Goal: Information Seeking & Learning: Learn about a topic

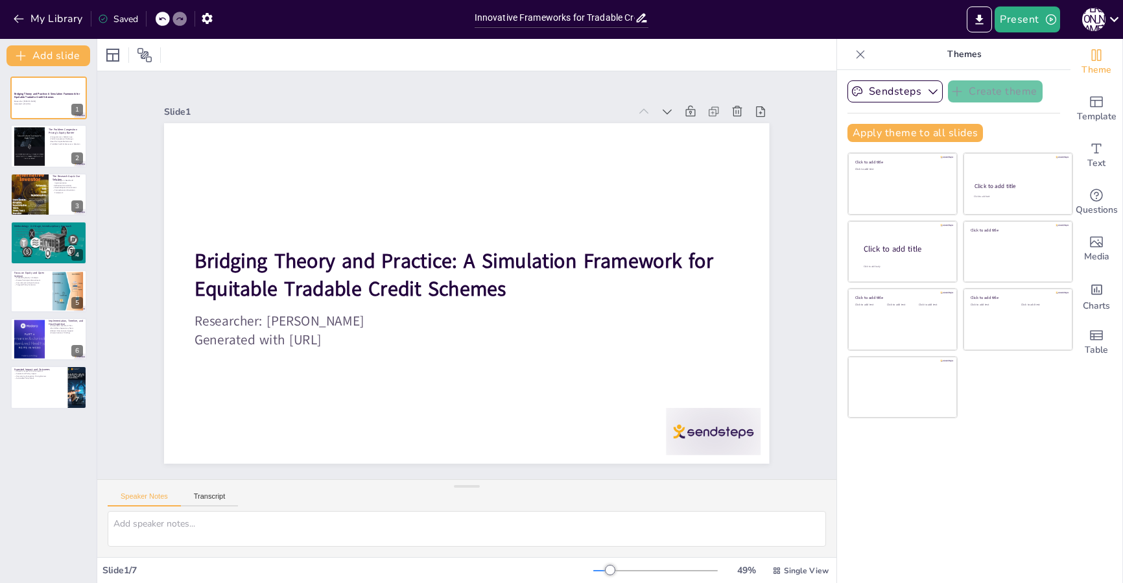
click at [37, 447] on div "Bridging Theory and Practice: A Simulation Framework for Equitable Tradable Cre…" at bounding box center [48, 324] width 97 height 517
click at [33, 151] on div at bounding box center [29, 146] width 40 height 40
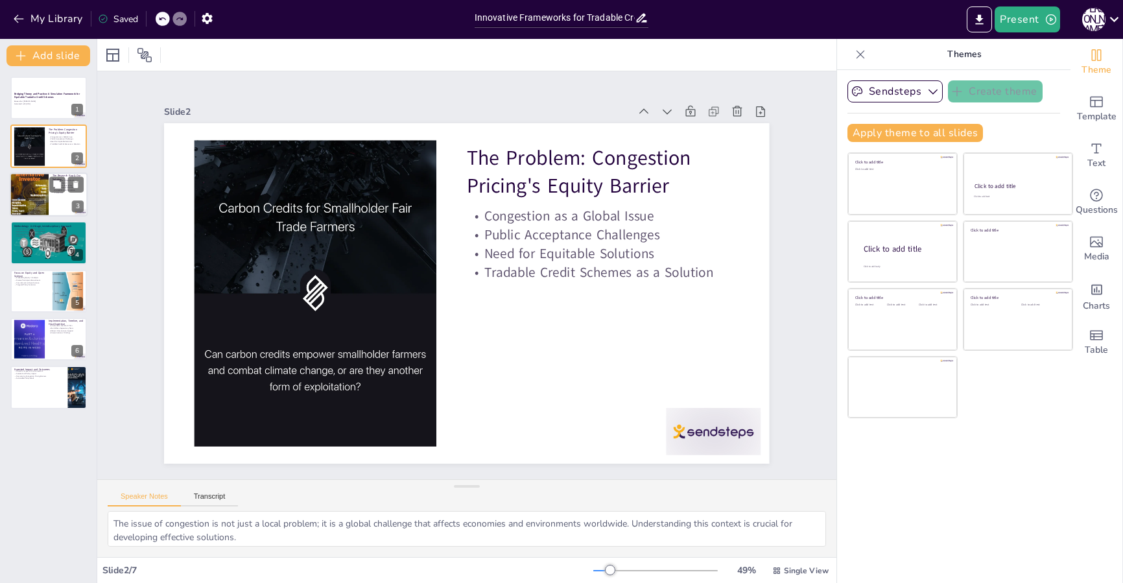
click at [38, 193] on div at bounding box center [29, 194] width 39 height 55
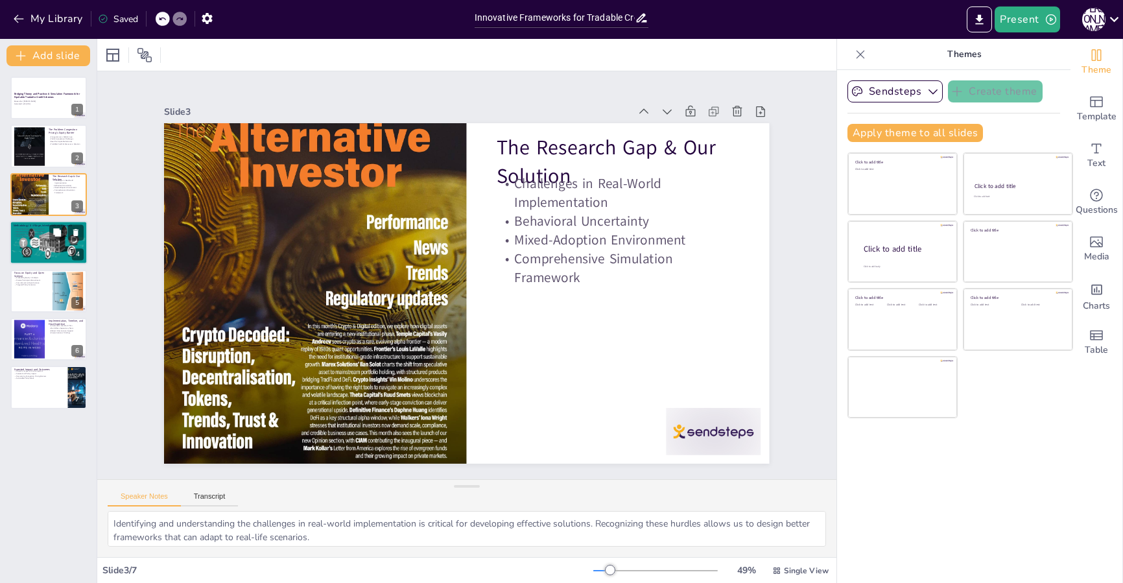
click at [42, 236] on p "Policy Testing and Analysis" at bounding box center [49, 236] width 70 height 3
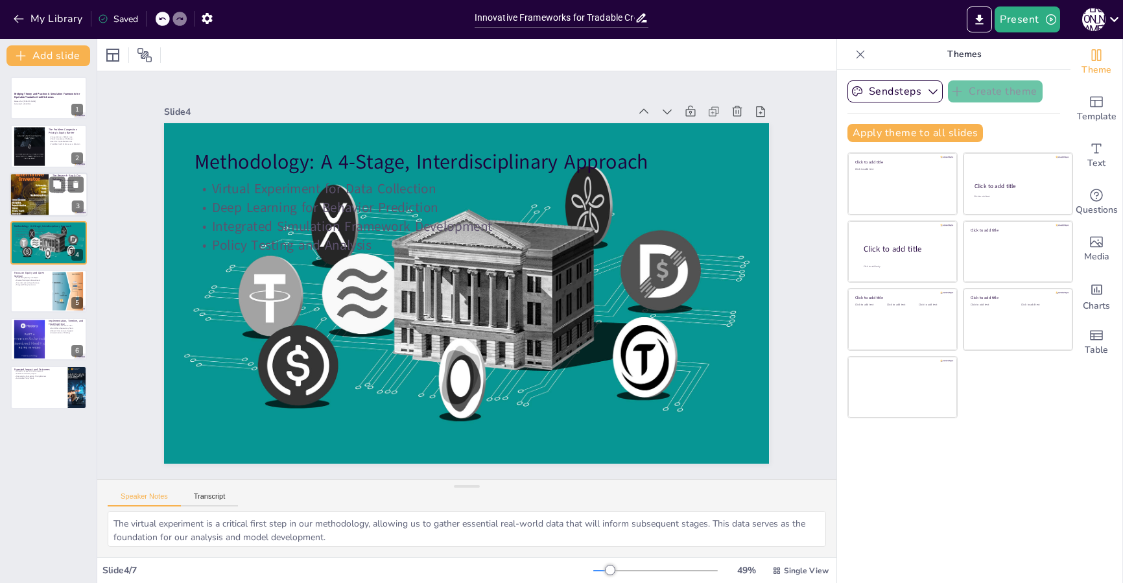
click at [39, 193] on div at bounding box center [29, 194] width 39 height 55
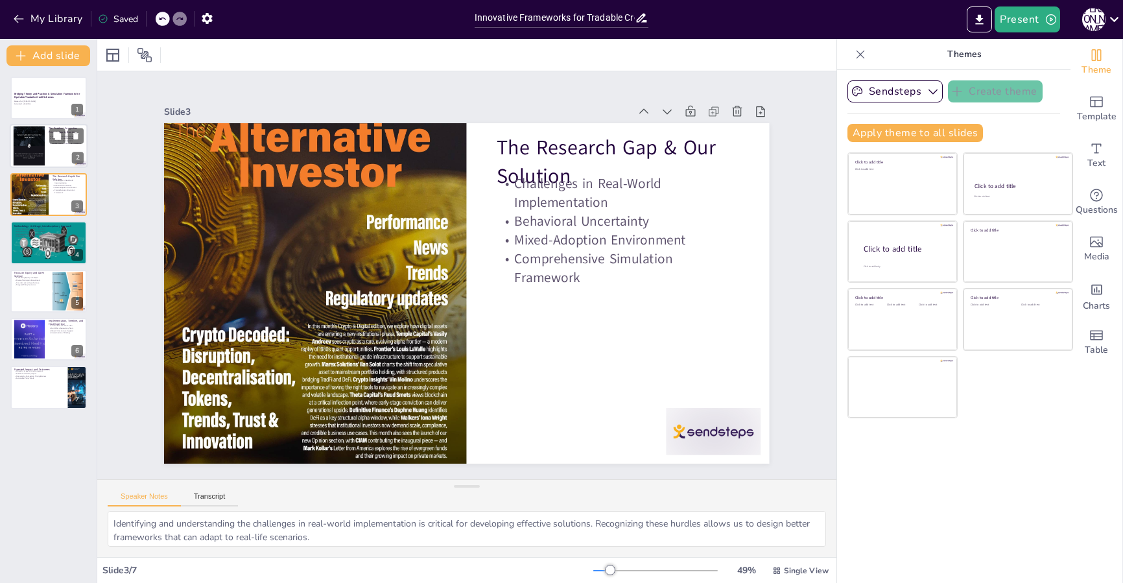
click at [36, 157] on div at bounding box center [29, 146] width 40 height 40
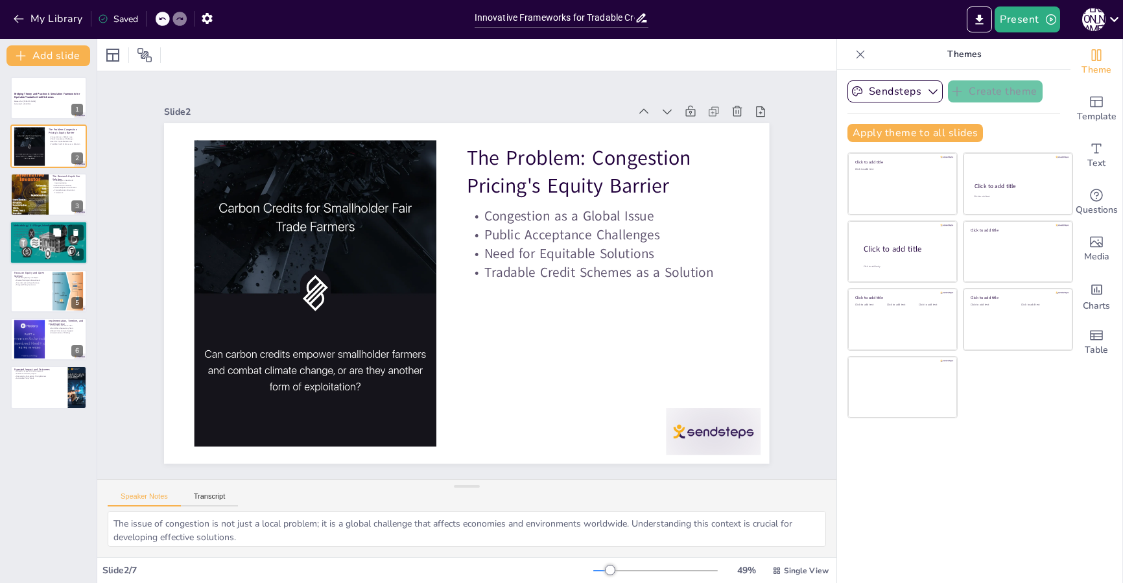
click at [40, 257] on div at bounding box center [49, 243] width 78 height 45
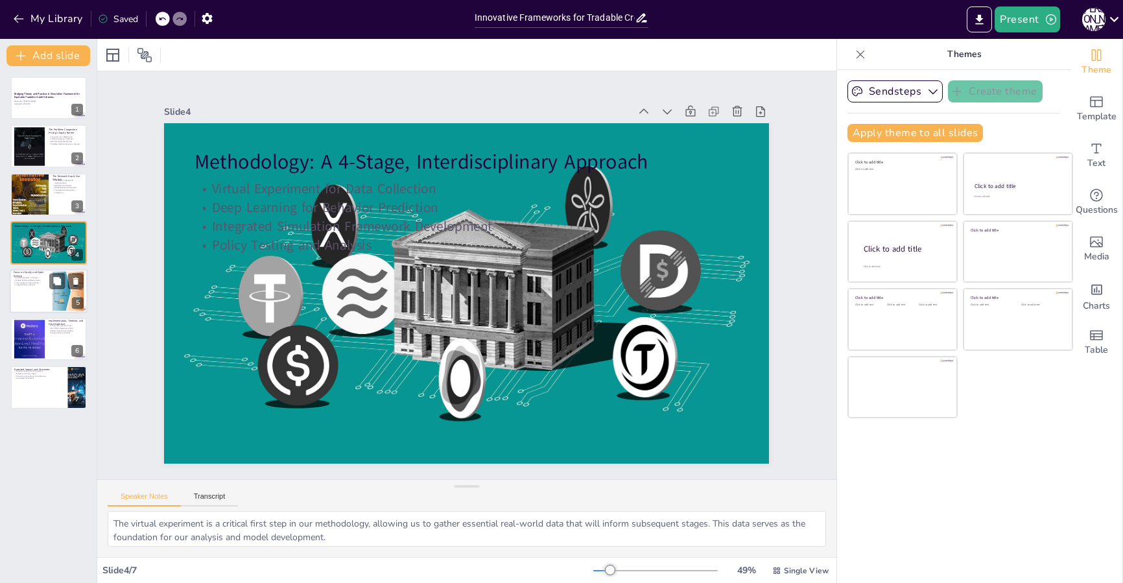
click at [45, 289] on div at bounding box center [49, 291] width 78 height 44
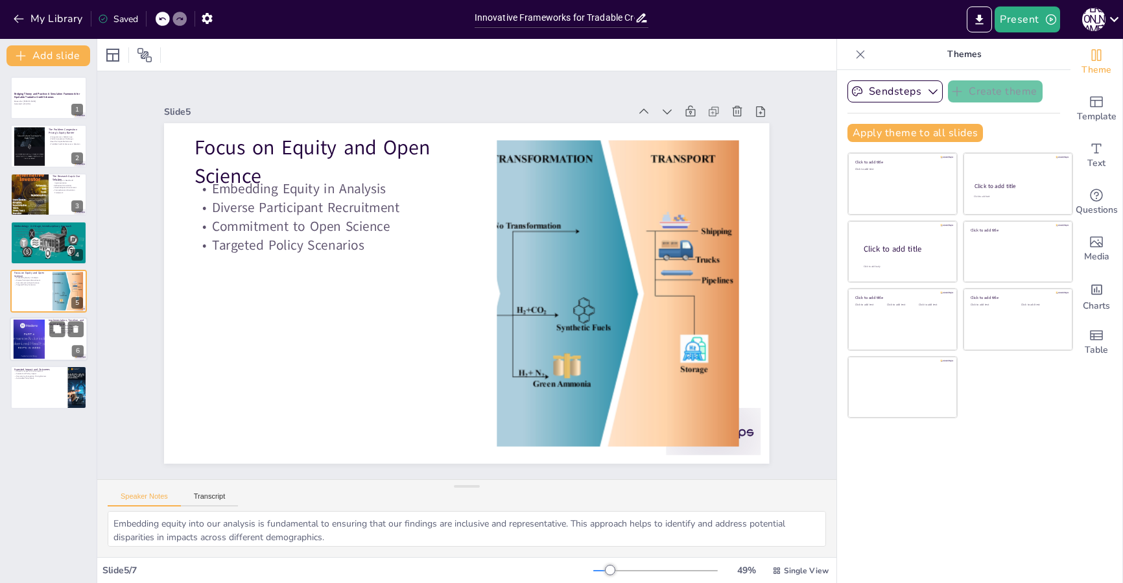
click at [37, 329] on div at bounding box center [29, 340] width 75 height 40
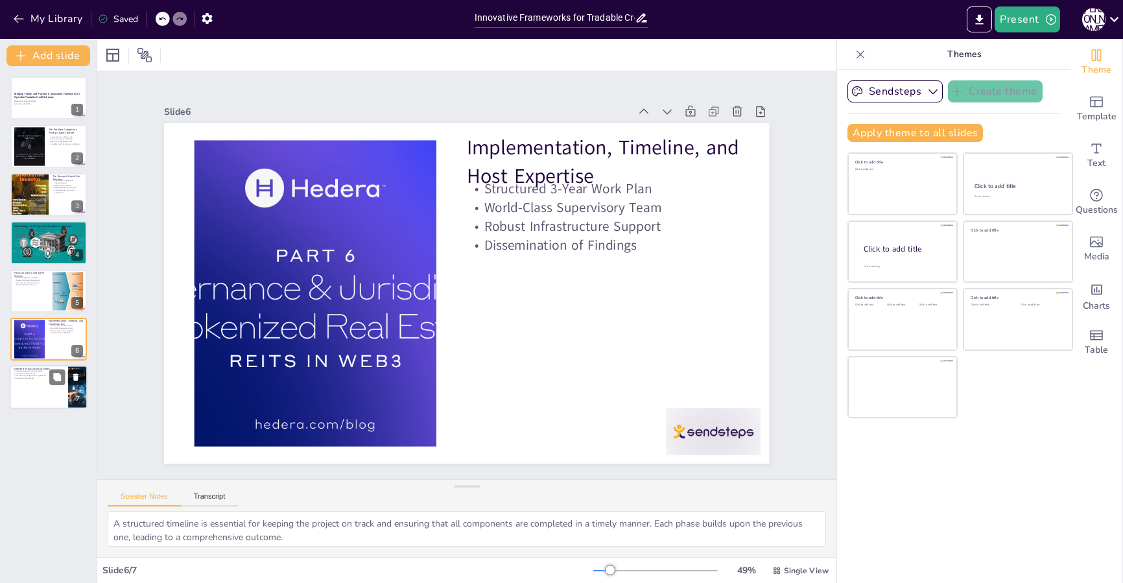
click at [40, 387] on div at bounding box center [49, 388] width 78 height 44
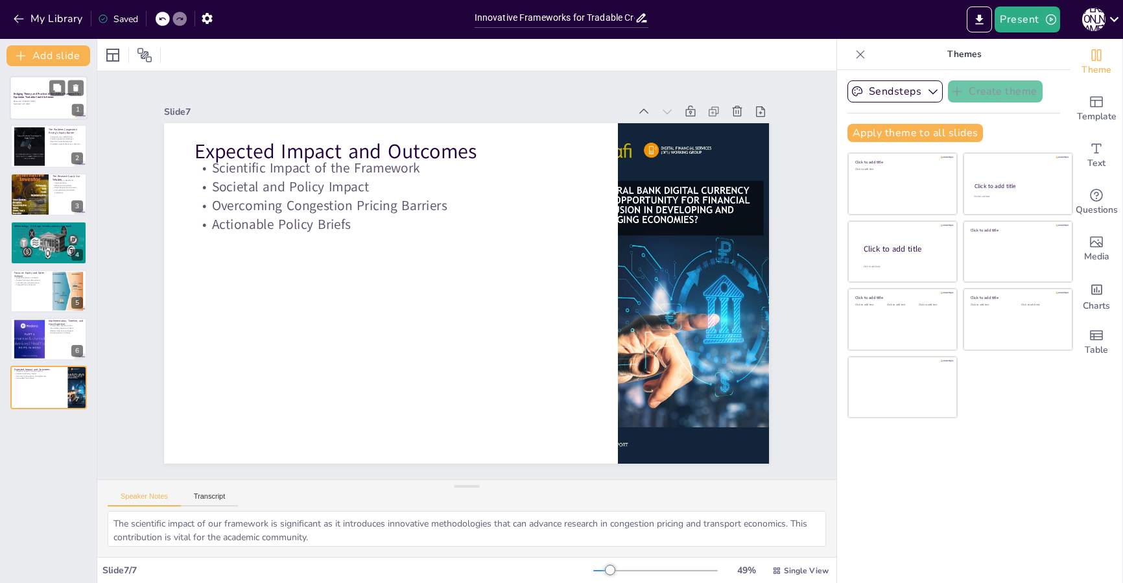
click at [40, 101] on p "Researcher: [PERSON_NAME]" at bounding box center [49, 102] width 70 height 3
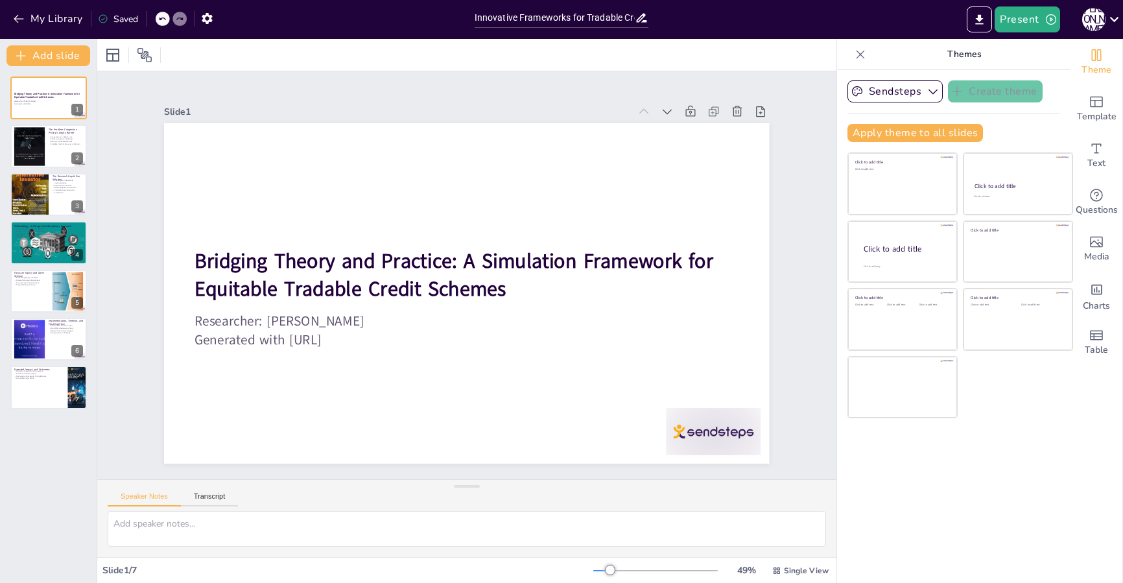
click at [33, 457] on div "Bridging Theory and Practice: A Simulation Framework for Equitable Tradable Cre…" at bounding box center [48, 324] width 97 height 517
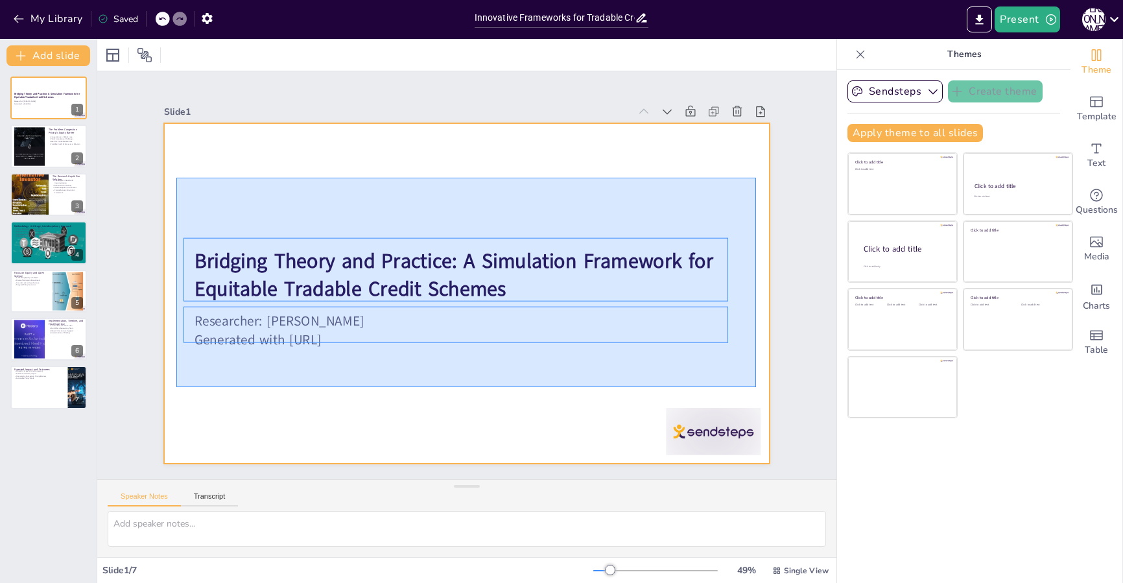
drag, startPoint x: 176, startPoint y: 178, endPoint x: 756, endPoint y: 387, distance: 616.5
click at [756, 387] on div at bounding box center [466, 293] width 605 height 341
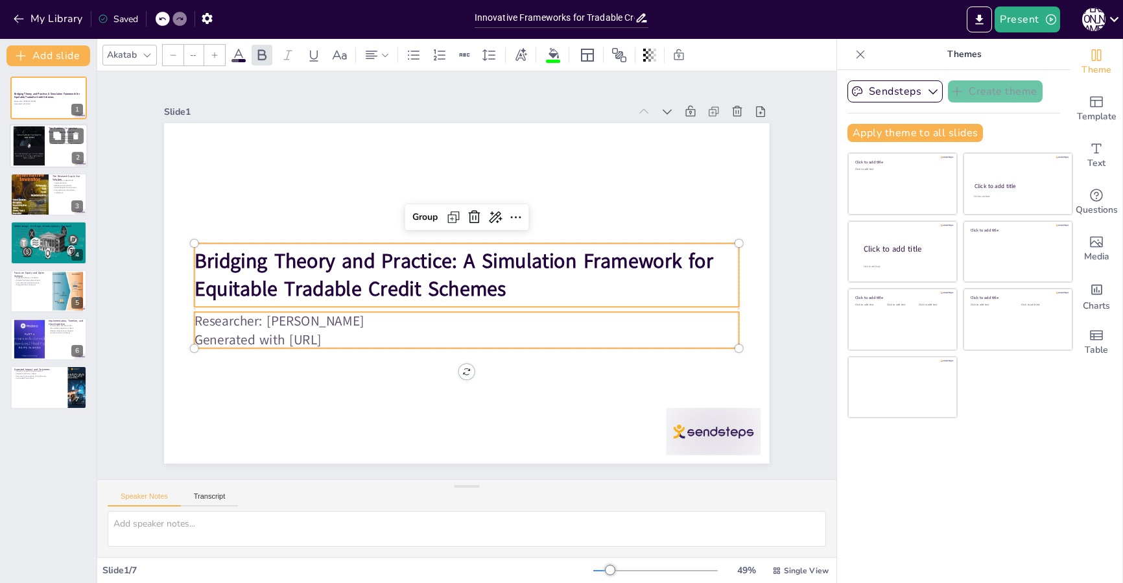
click at [32, 146] on div at bounding box center [29, 146] width 40 height 40
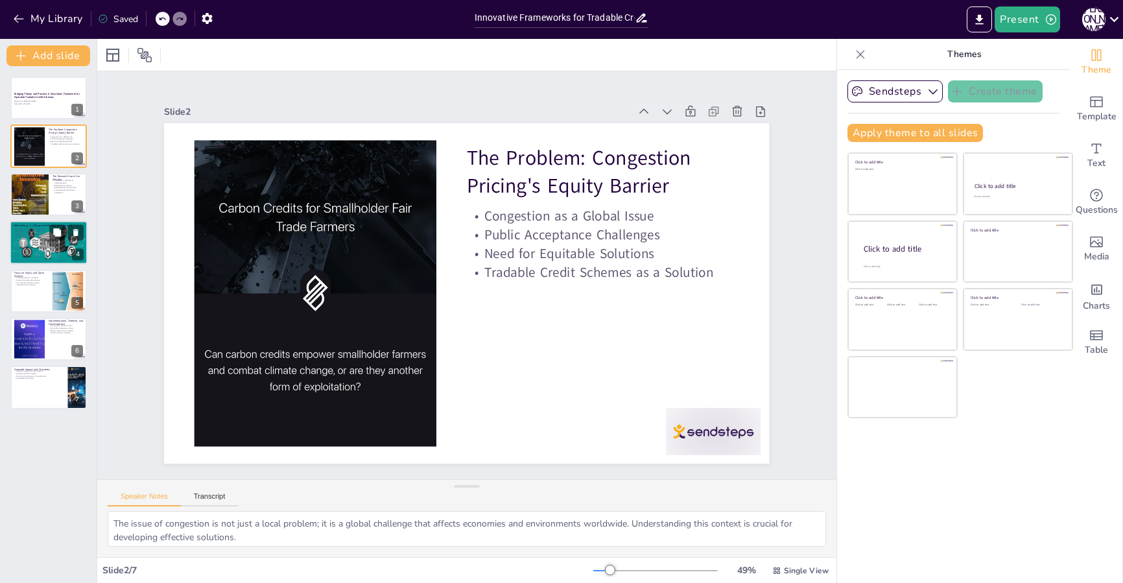
click at [39, 240] on div at bounding box center [49, 243] width 78 height 45
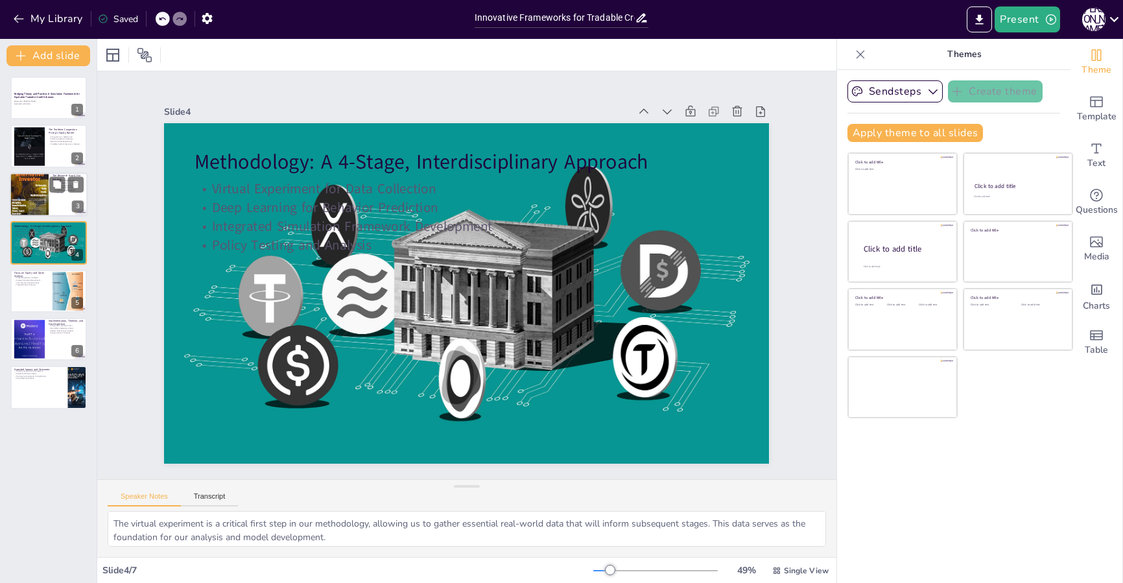
click at [45, 194] on div at bounding box center [29, 194] width 39 height 55
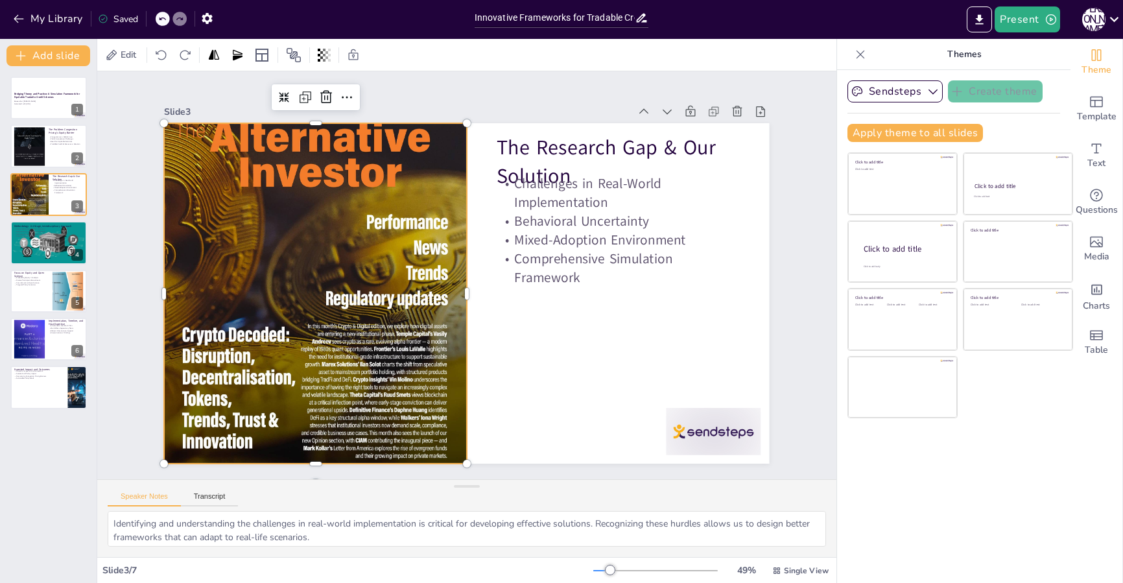
click at [211, 339] on div at bounding box center [315, 294] width 303 height 428
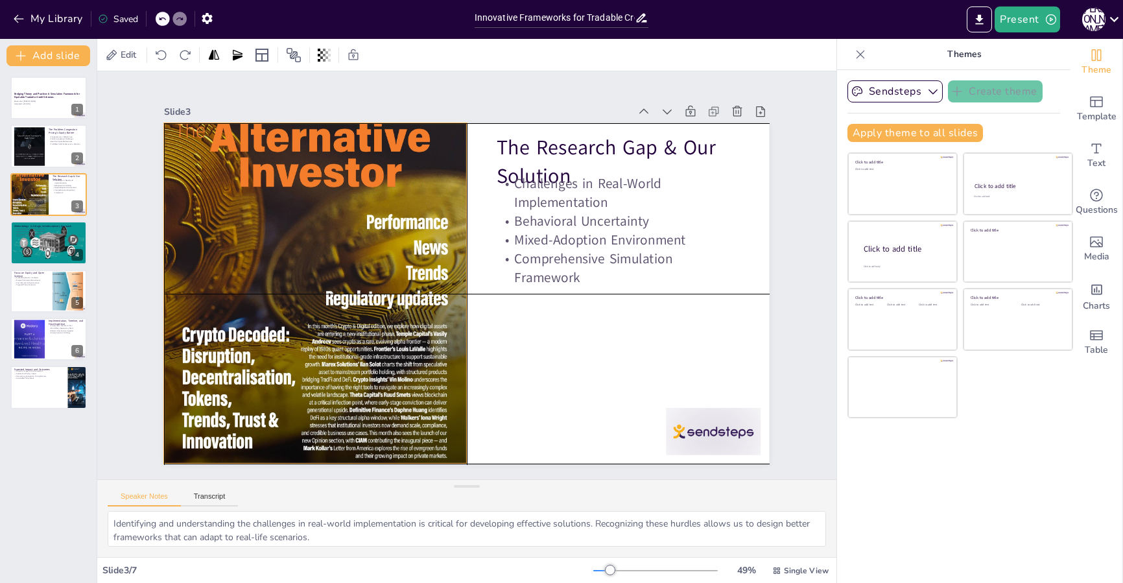
click at [387, 270] on div at bounding box center [315, 294] width 303 height 428
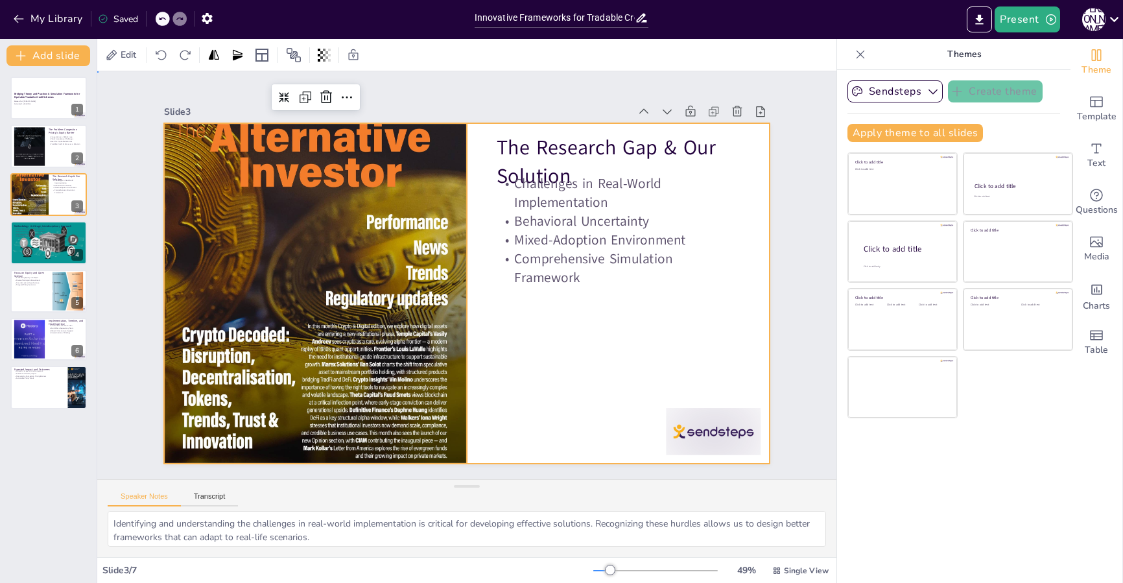
click at [523, 350] on div at bounding box center [466, 293] width 605 height 341
click at [34, 99] on strong "Bridging Theory and Practice: A Simulation Framework for Equitable Tradable Cre…" at bounding box center [47, 95] width 67 height 7
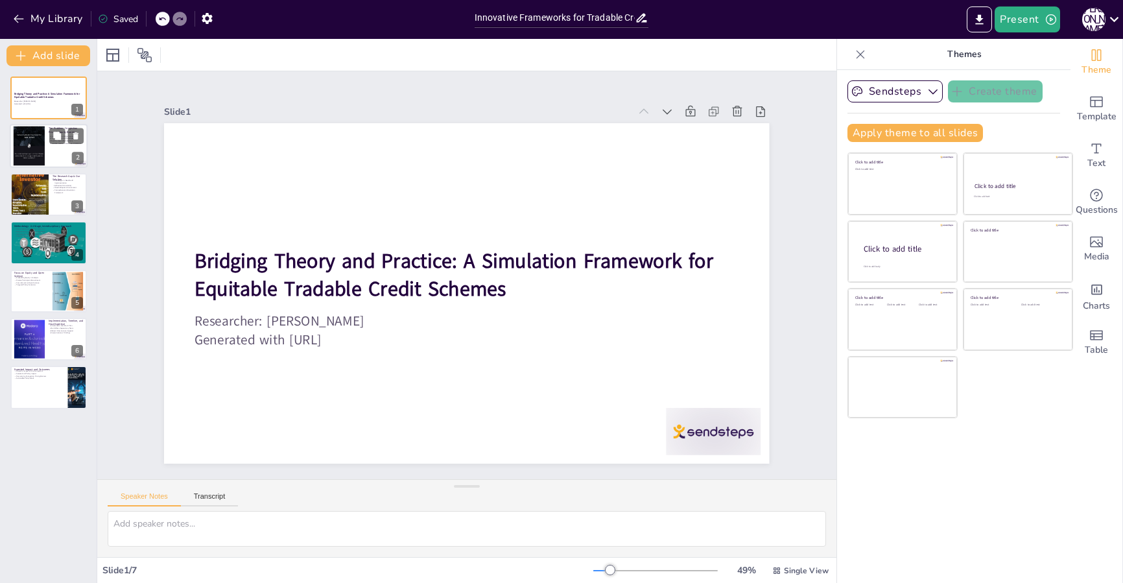
click at [30, 143] on div at bounding box center [29, 146] width 40 height 40
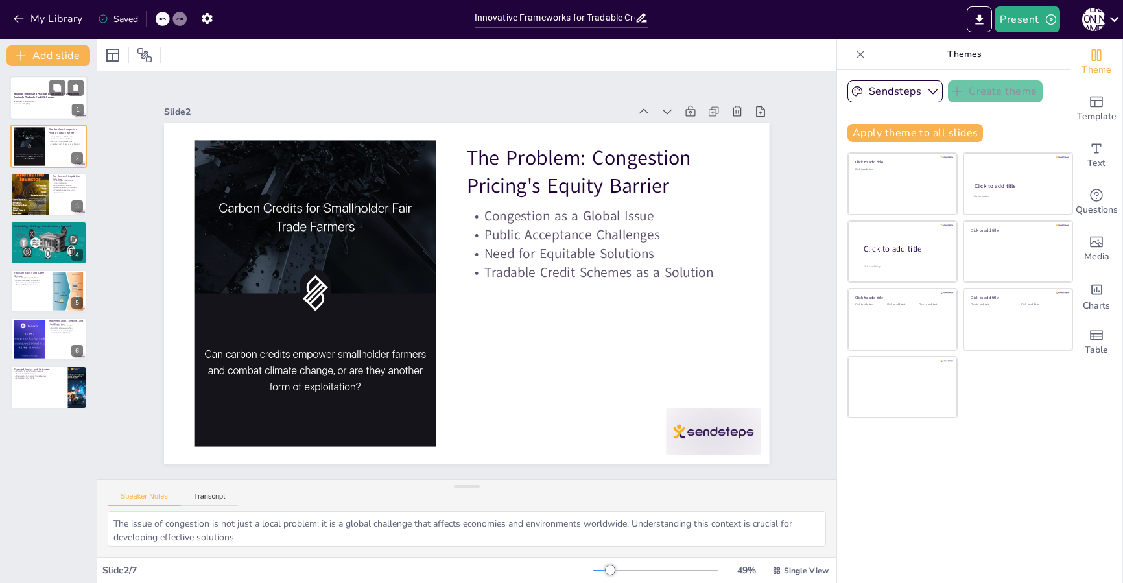
click at [28, 102] on p "Researcher: [PERSON_NAME]" at bounding box center [49, 102] width 70 height 3
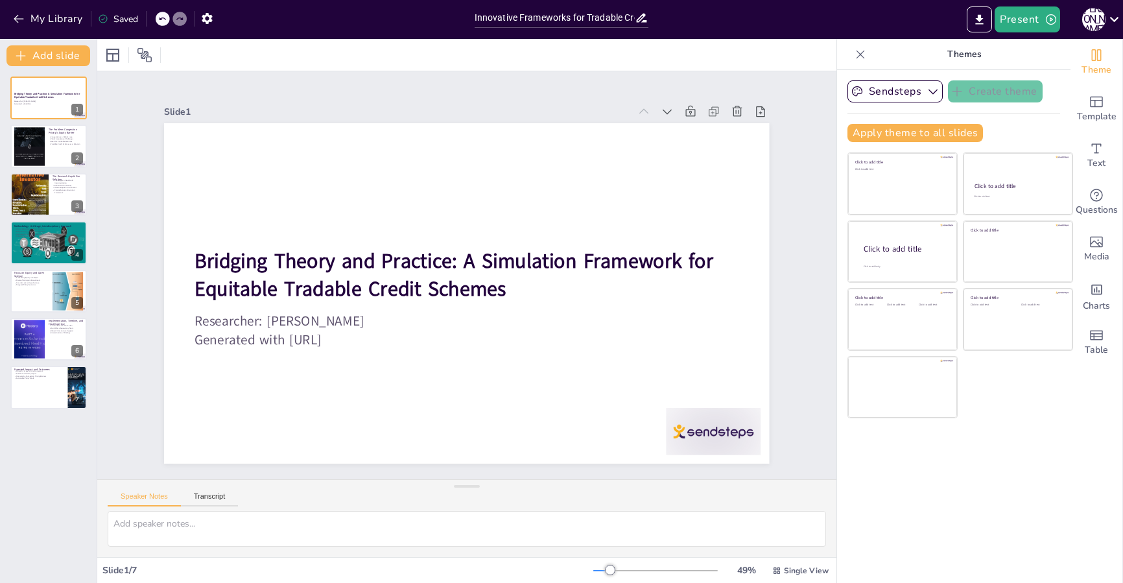
click at [48, 452] on div "Bridging Theory and Practice: A Simulation Framework for Equitable Tradable Cre…" at bounding box center [48, 324] width 97 height 517
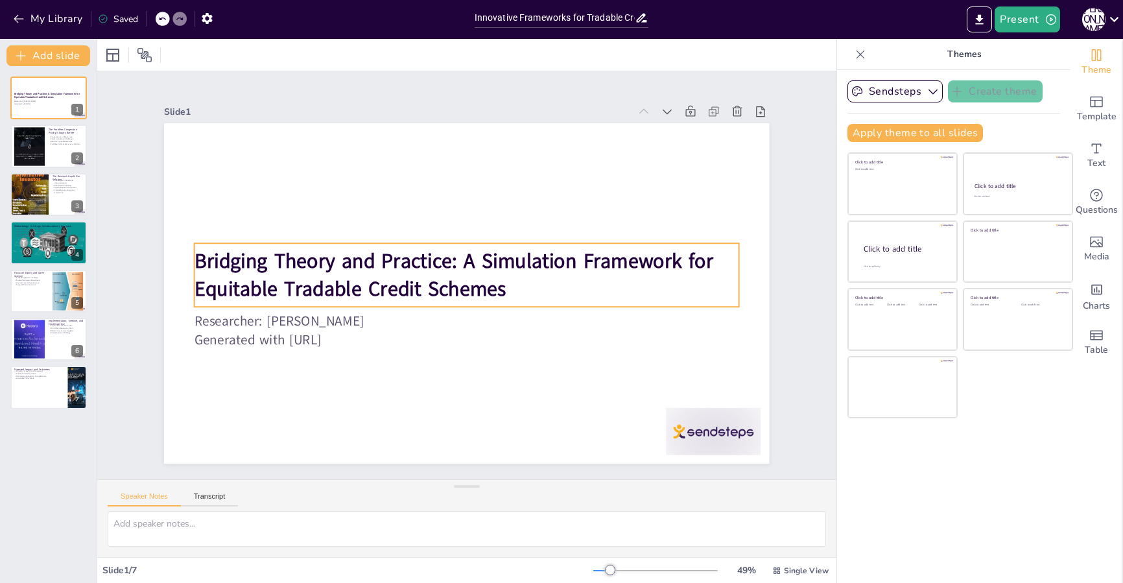
click at [510, 281] on p "Bridging Theory and Practice: A Simulation Framework for Equitable Tradable Cre…" at bounding box center [467, 275] width 545 height 56
click at [507, 285] on strong "Bridging Theory and Practice: A Simulation Framework for Equitable Tradable Cre…" at bounding box center [454, 275] width 519 height 56
click at [501, 284] on strong "Bridging Theory and Practice: A Simulation Framework for Equitable Tradable Cre…" at bounding box center [454, 275] width 519 height 56
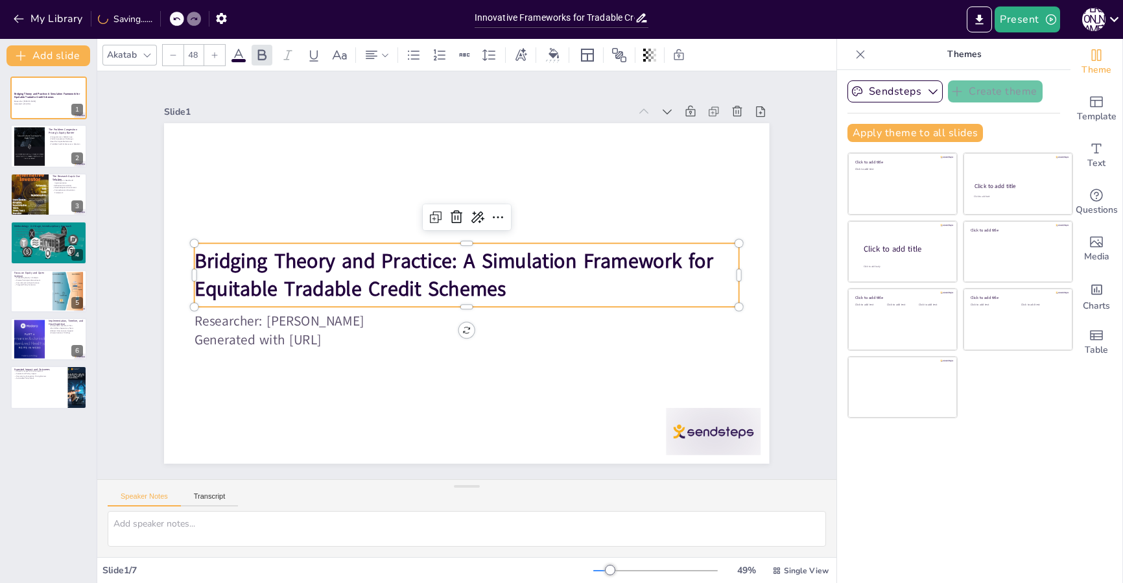
click at [470, 276] on strong "Bridging Theory and Practice: A Simulation Framework for Equitable Tradable Cre…" at bounding box center [454, 275] width 519 height 56
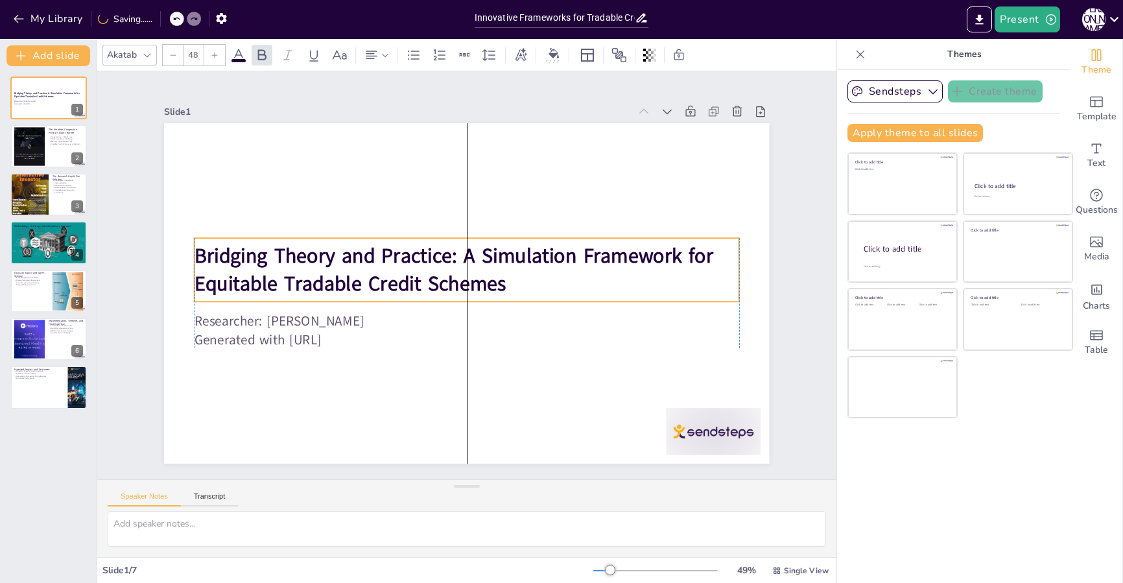
drag, startPoint x: 466, startPoint y: 276, endPoint x: 471, endPoint y: 270, distance: 6.9
click at [471, 270] on strong "Bridging Theory and Practice: A Simulation Framework for Equitable Tradable Cre…" at bounding box center [454, 270] width 519 height 56
click at [451, 254] on strong "Bridging Theory and Practice: A Simulation Framework for Equitable Tradable Cre…" at bounding box center [454, 270] width 519 height 56
drag, startPoint x: 453, startPoint y: 257, endPoint x: 417, endPoint y: 257, distance: 36.3
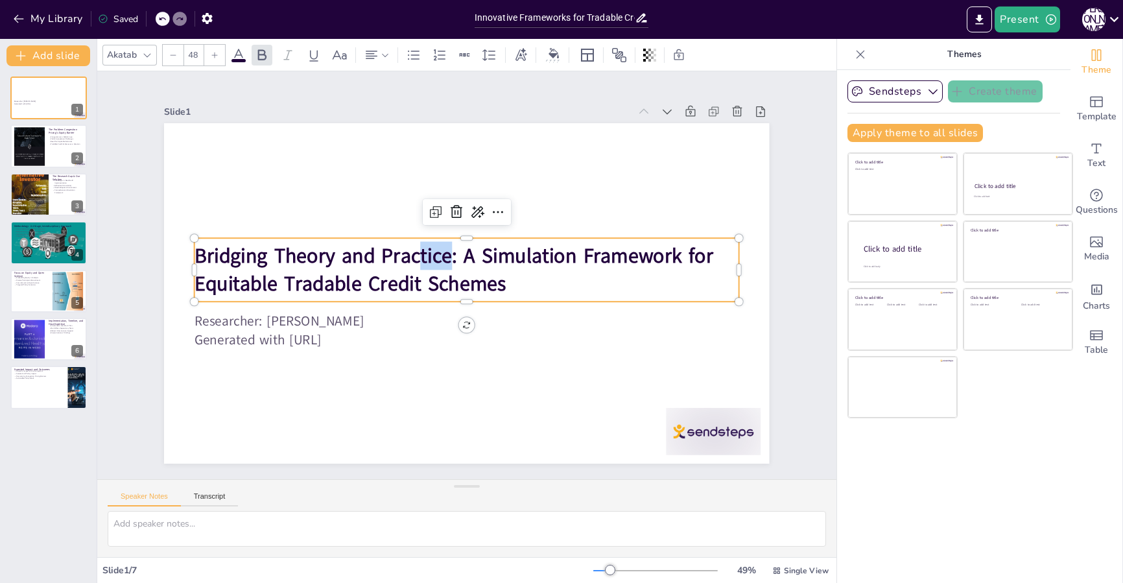
click at [417, 257] on strong "Bridging Theory and Practice: A Simulation Framework for Equitable Tradable Cre…" at bounding box center [454, 270] width 519 height 56
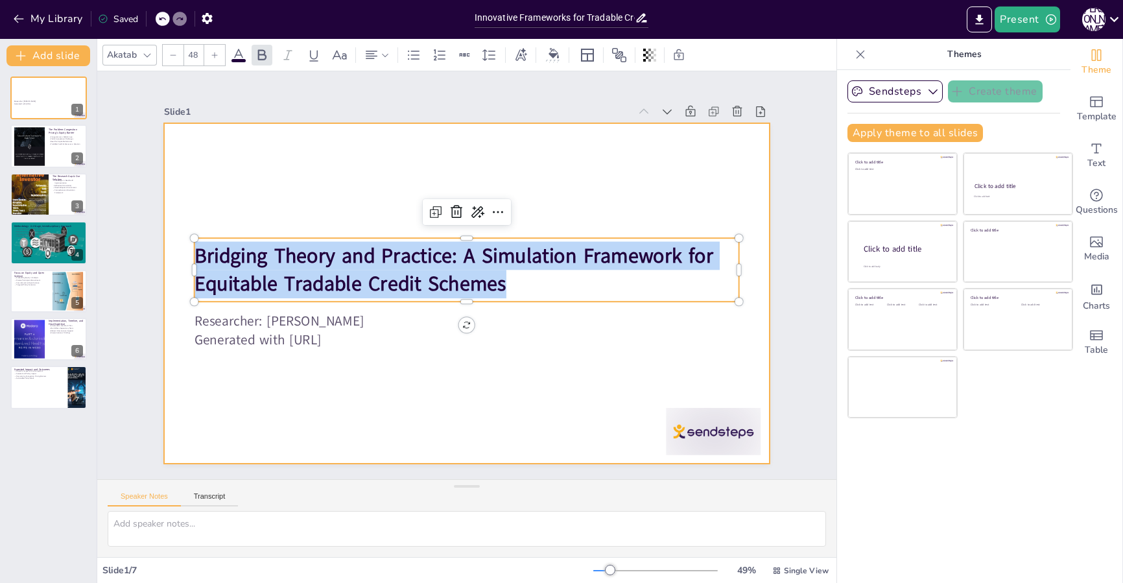
drag, startPoint x: 505, startPoint y: 281, endPoint x: 171, endPoint y: 248, distance: 336.3
click at [171, 248] on div "Researcher: [PERSON_NAME] Generated with [URL] Bridging Theory and Practice: A …" at bounding box center [466, 293] width 605 height 341
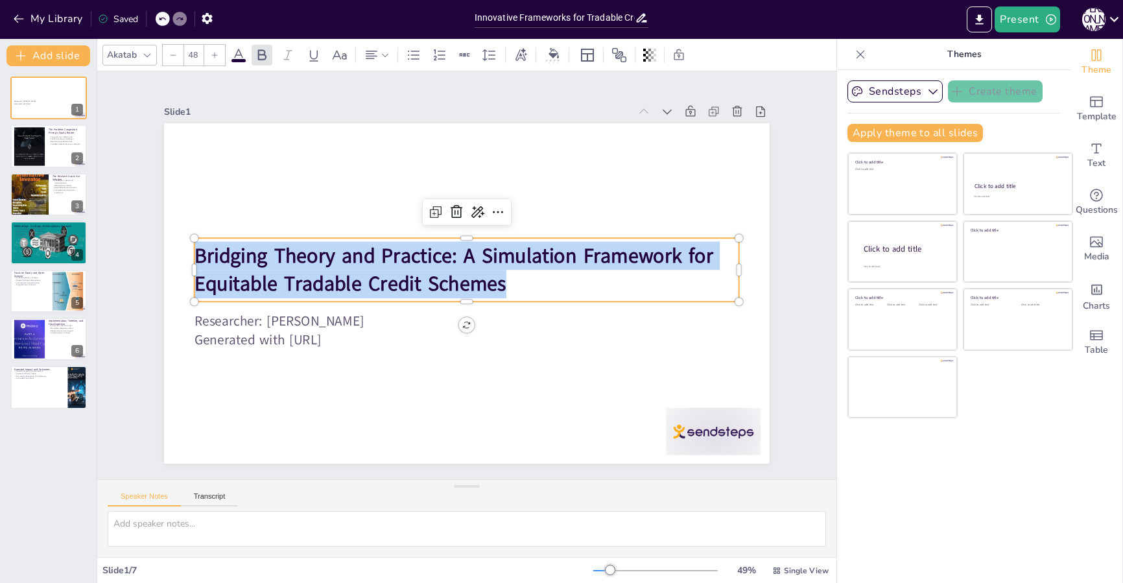
copy strong "Bridging Theory and Practice: A Simulation Framework for Equitable Tradable Cre…"
